Goal: Transaction & Acquisition: Download file/media

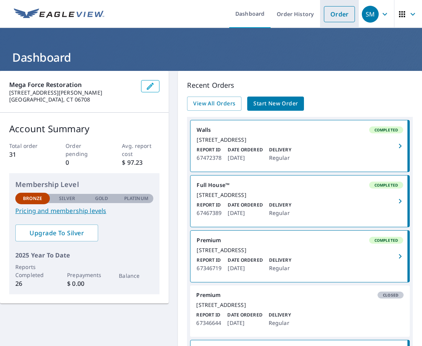
click at [350, 16] on link "Order" at bounding box center [339, 14] width 31 height 16
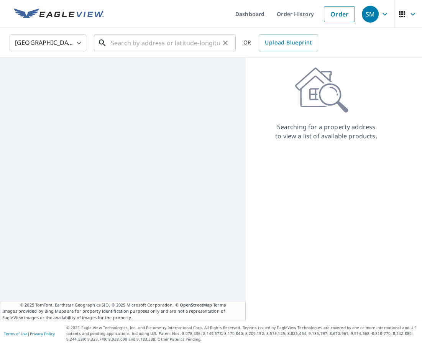
click at [187, 50] on input "text" at bounding box center [165, 42] width 109 height 21
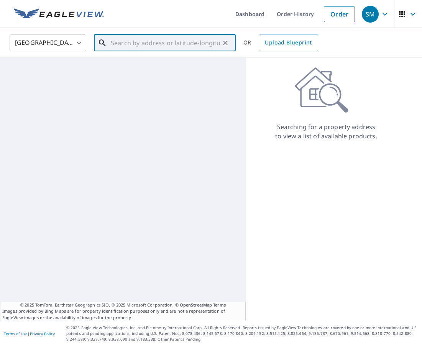
paste input "[STREET_ADDRESS][PERSON_NAME][US_STATE]"
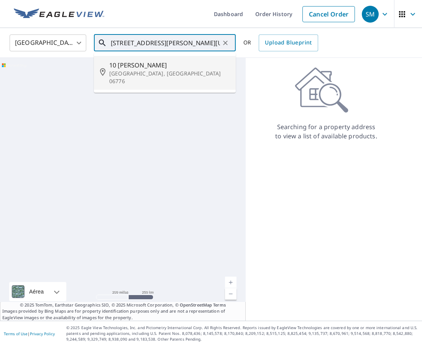
click at [183, 61] on span "10 [PERSON_NAME]" at bounding box center [169, 64] width 120 height 9
type input "[STREET_ADDRESS][PERSON_NAME]"
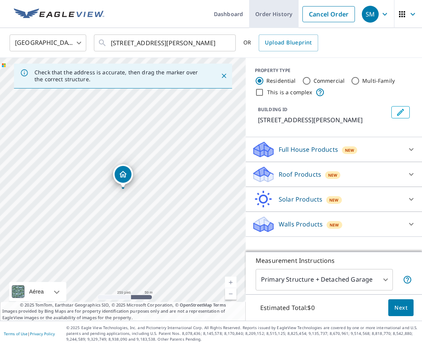
click at [284, 13] on body "SM SM Dashboard Order History Cancel Order SM [GEOGRAPHIC_DATA] [GEOGRAPHIC_DAT…" at bounding box center [211, 173] width 422 height 346
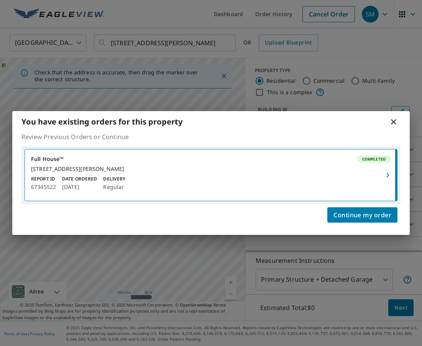
click at [340, 167] on div "[STREET_ADDRESS][PERSON_NAME]" at bounding box center [211, 168] width 360 height 7
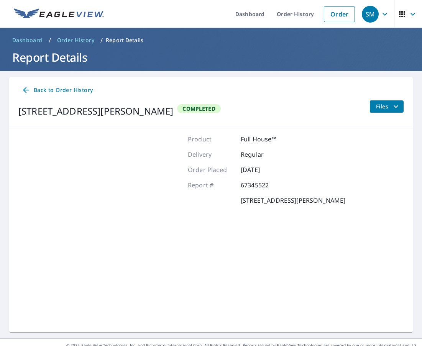
click at [340, 167] on div "Order Placed [DATE]" at bounding box center [266, 169] width 157 height 9
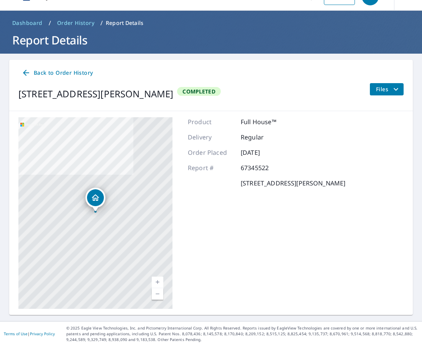
click at [392, 87] on icon "filesDropdownBtn-67345522" at bounding box center [395, 89] width 9 height 9
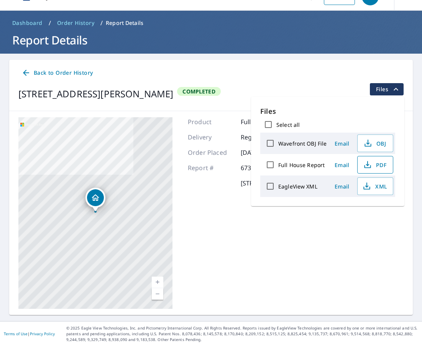
click at [370, 167] on icon "button" at bounding box center [367, 164] width 9 height 9
